Goal: Task Accomplishment & Management: Use online tool/utility

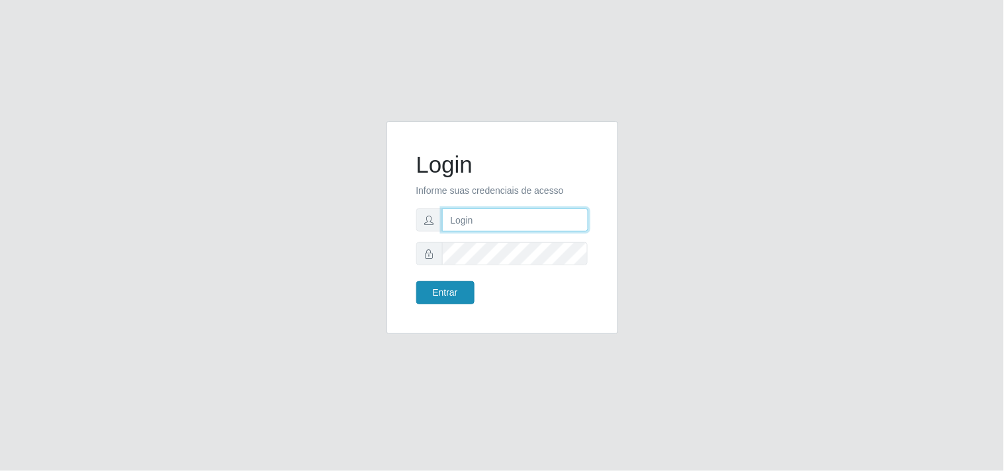
type input "[EMAIL_ADDRESS][DOMAIN_NAME]"
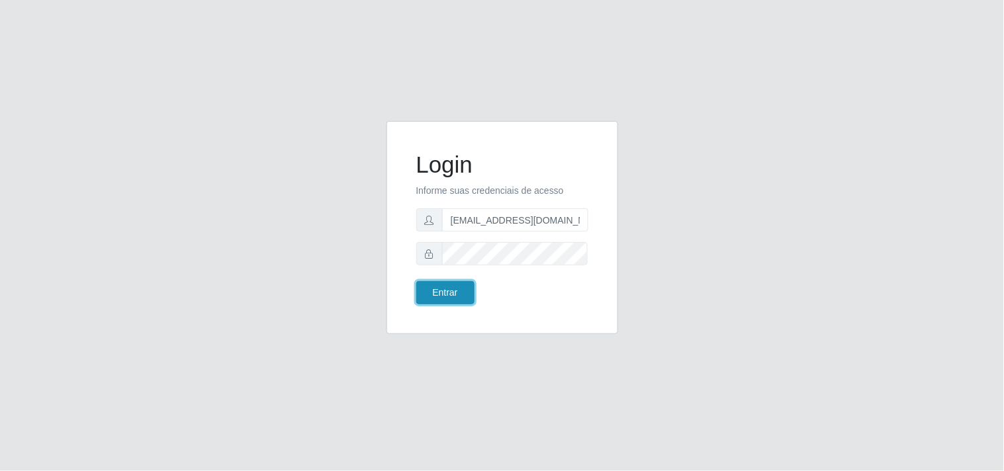
click at [452, 298] on button "Entrar" at bounding box center [445, 292] width 58 height 23
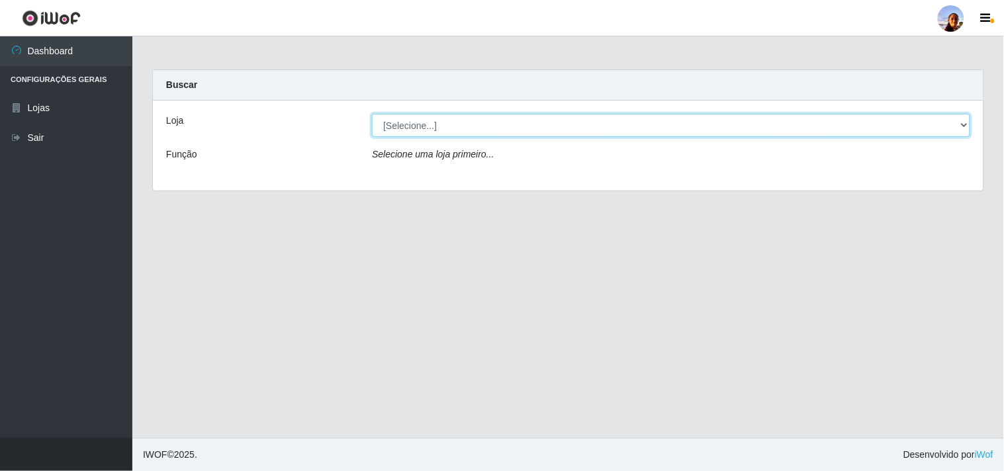
click at [967, 120] on select "[Selecione...] Supermercado [GEOGRAPHIC_DATA]" at bounding box center [671, 125] width 598 height 23
select select "166"
click at [372, 114] on select "[Selecione...] Supermercado [GEOGRAPHIC_DATA]" at bounding box center [671, 125] width 598 height 23
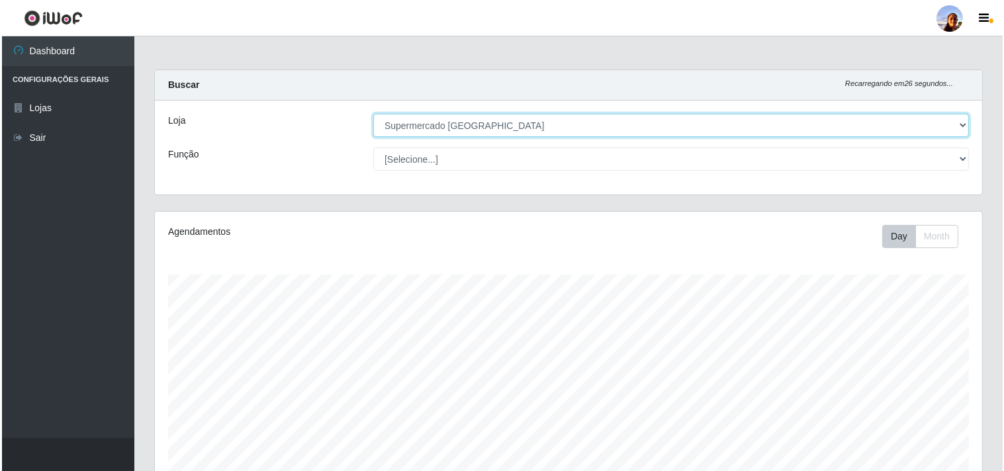
scroll to position [230, 0]
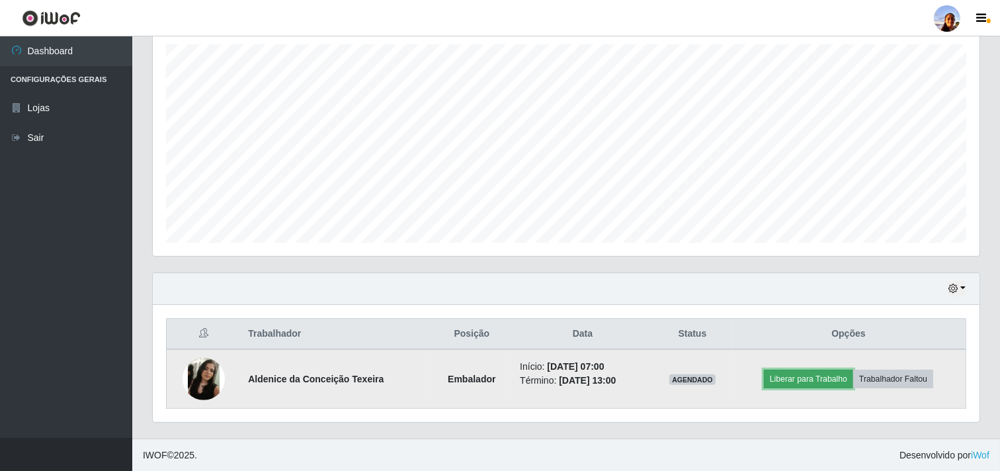
click at [811, 377] on button "Liberar para Trabalho" at bounding box center [808, 379] width 89 height 19
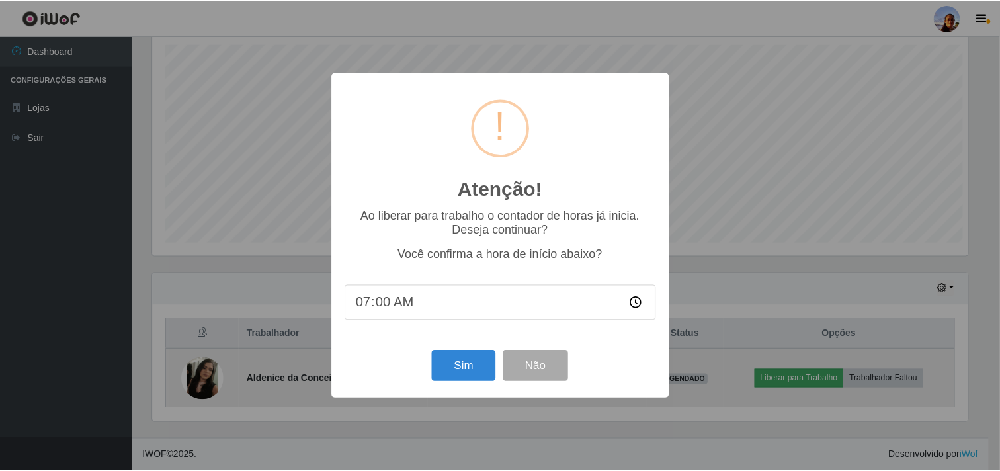
scroll to position [274, 818]
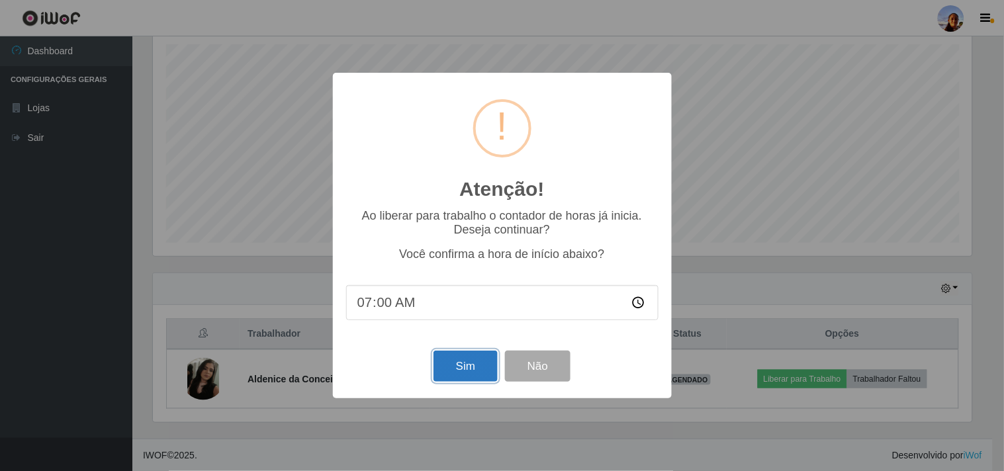
click at [452, 371] on button "Sim" at bounding box center [465, 366] width 64 height 31
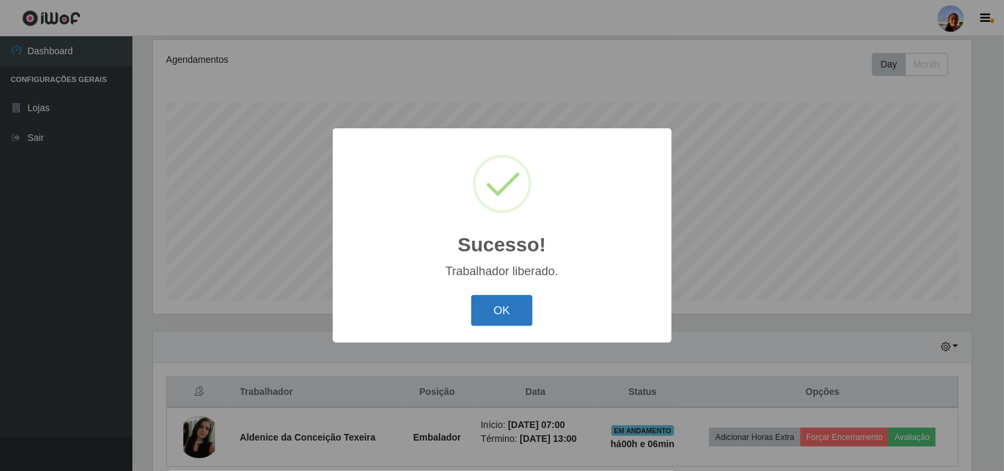
click at [502, 314] on button "OK" at bounding box center [502, 310] width 62 height 31
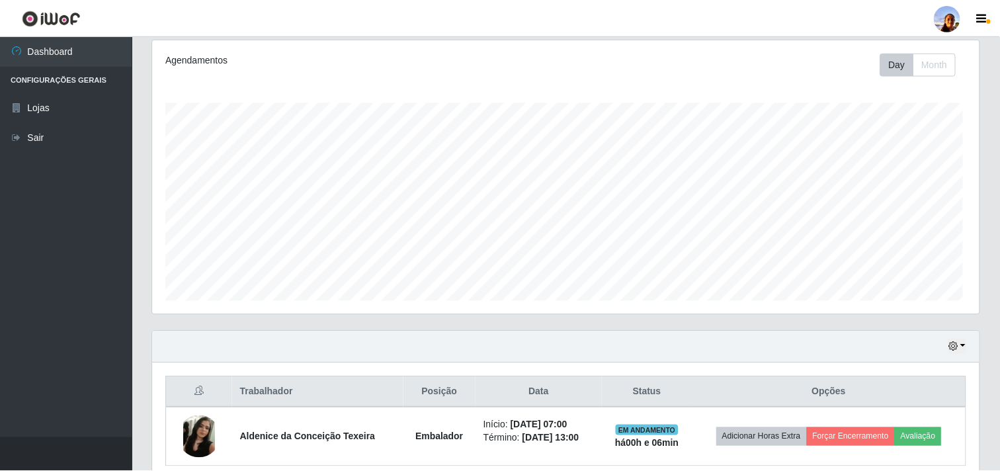
scroll to position [274, 827]
